Goal: Task Accomplishment & Management: Use online tool/utility

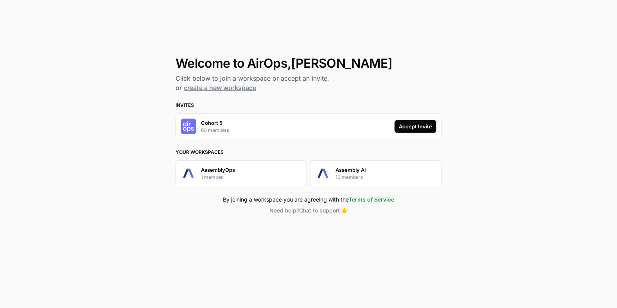
click at [421, 127] on div "Accept Invite" at bounding box center [415, 126] width 33 height 8
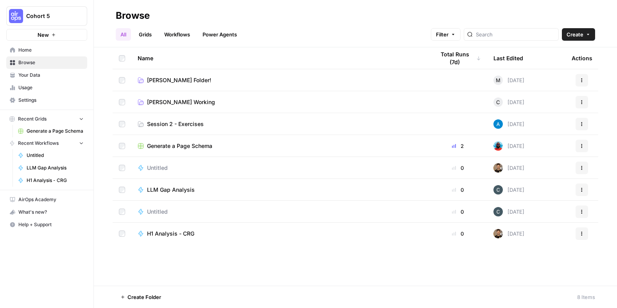
click at [67, 17] on span "Cohort 5" at bounding box center [49, 16] width 47 height 8
click at [81, 245] on div "Cohort 5 New Home Browse Your Data Usage Settings Recent Grids Generate a Page …" at bounding box center [47, 154] width 94 height 308
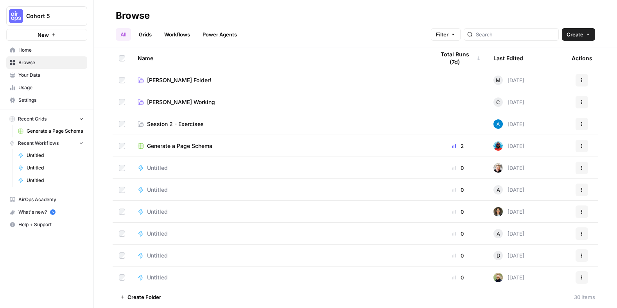
click at [152, 191] on span "Untitled" at bounding box center [157, 190] width 21 height 8
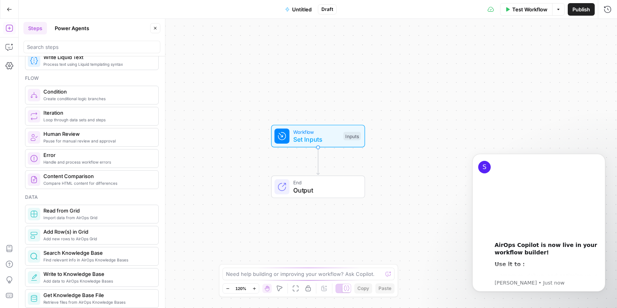
scroll to position [200, 0]
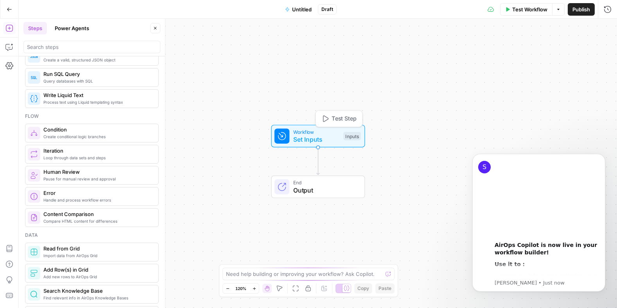
click at [315, 136] on span "Set Inputs" at bounding box center [316, 139] width 47 height 9
click at [294, 197] on div "End Output" at bounding box center [319, 187] width 94 height 23
click at [608, 30] on icon "button" at bounding box center [607, 28] width 5 height 5
click at [9, 11] on icon "button" at bounding box center [9, 9] width 5 height 5
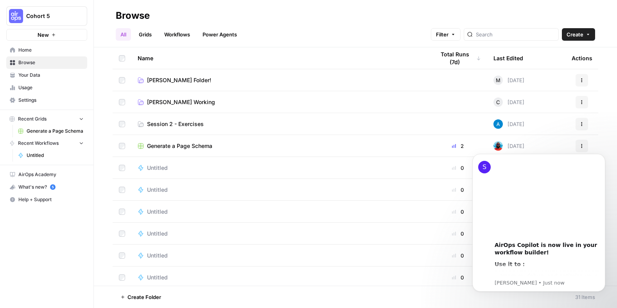
click at [169, 79] on span "[PERSON_NAME] Folder!" at bounding box center [179, 80] width 64 height 8
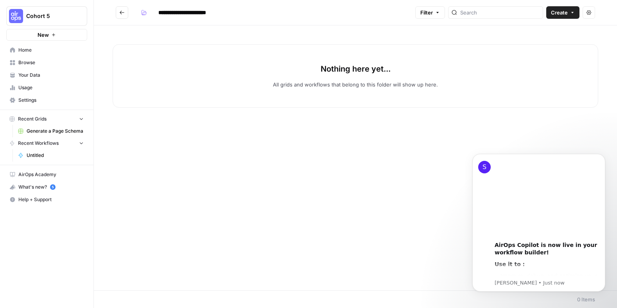
click at [124, 13] on icon "Go back" at bounding box center [121, 12] width 5 height 5
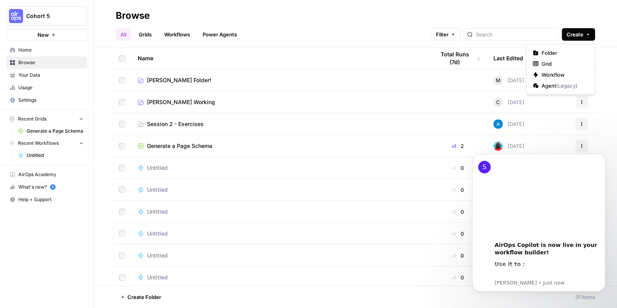
click at [577, 35] on span "Create" at bounding box center [575, 35] width 17 height 8
click at [565, 77] on span "Workflow" at bounding box center [564, 75] width 44 height 8
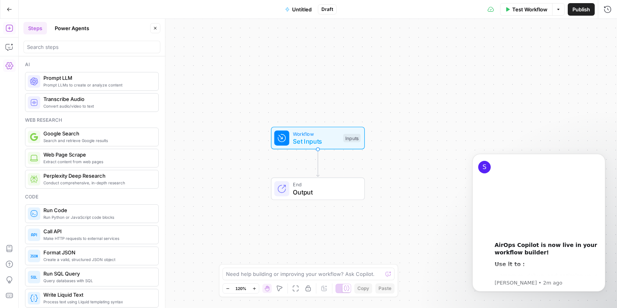
click at [87, 86] on span "Prompt LLMs to create or analyze content" at bounding box center [97, 85] width 109 height 6
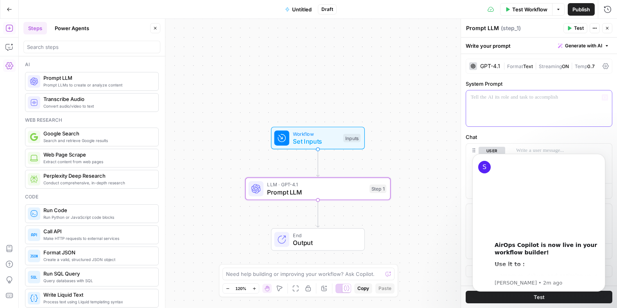
click at [545, 108] on div at bounding box center [539, 108] width 146 height 36
click at [603, 157] on icon "Dismiss notification" at bounding box center [603, 156] width 4 height 4
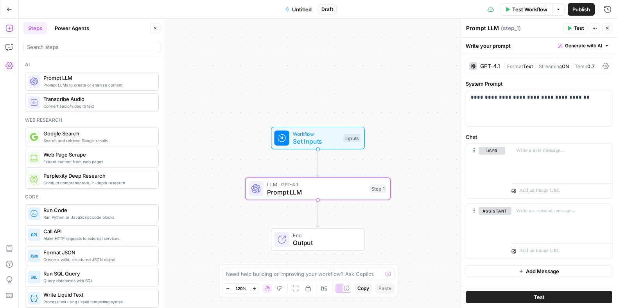
click at [545, 295] on button "Test" at bounding box center [539, 297] width 147 height 13
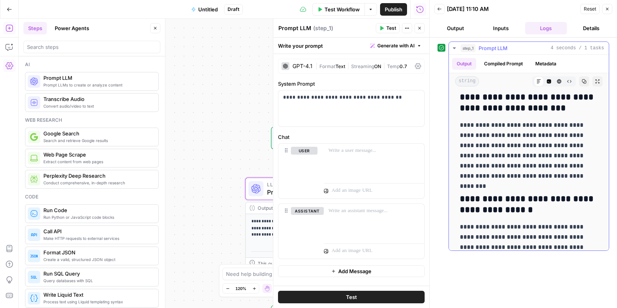
scroll to position [81, 0]
